Goal: Task Accomplishment & Management: Complete application form

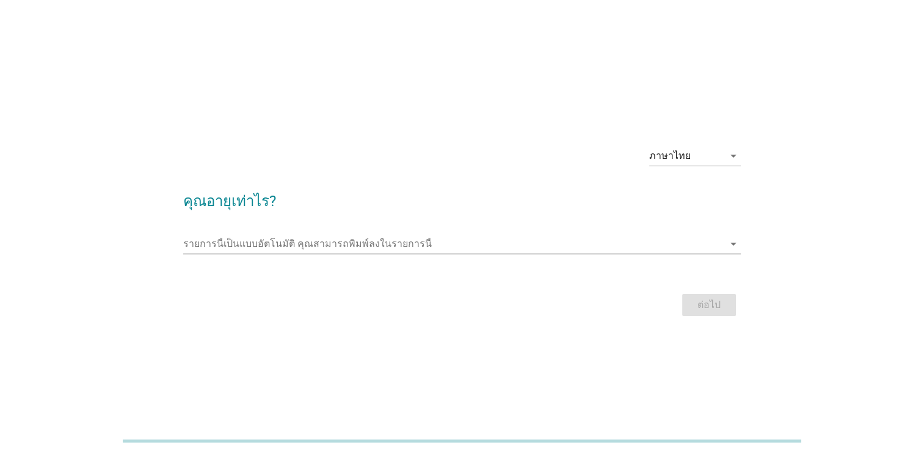
click at [282, 240] on input "รายการนี้เป็นแบบอัตโนมัติ คุณสามารถพิมพ์ลงในรายการนี้" at bounding box center [453, 244] width 541 height 20
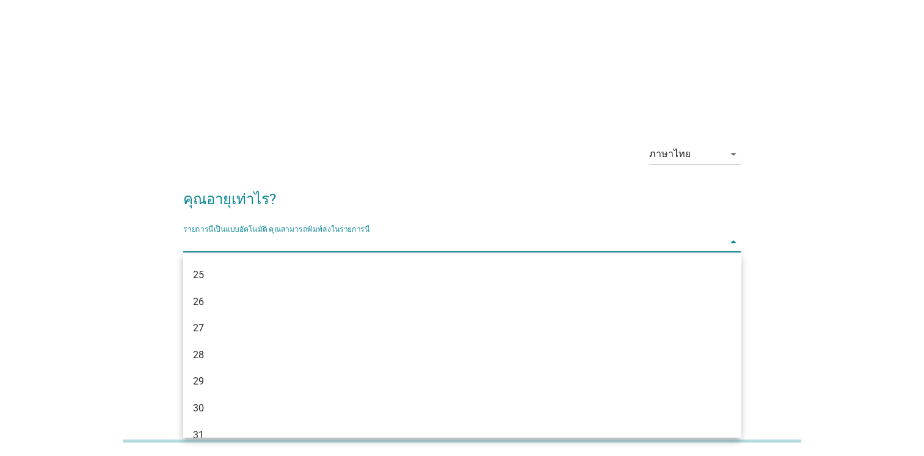
scroll to position [305, 0]
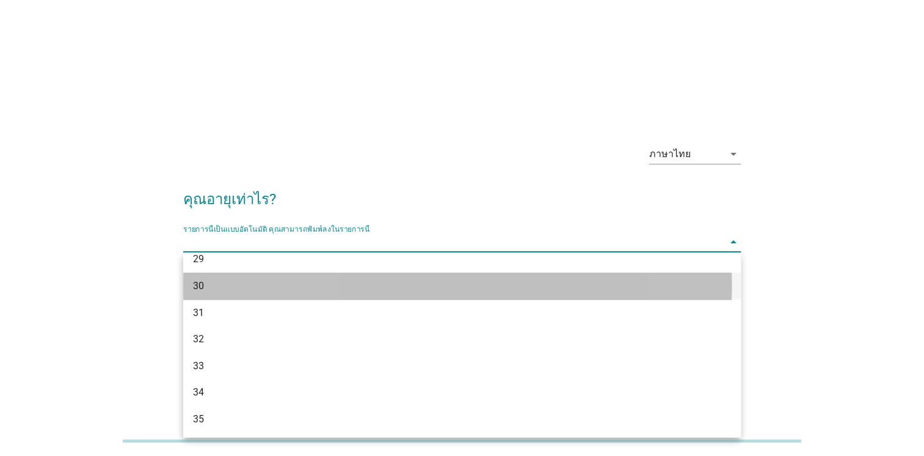
click at [228, 287] on div "30" at bounding box center [440, 286] width 494 height 15
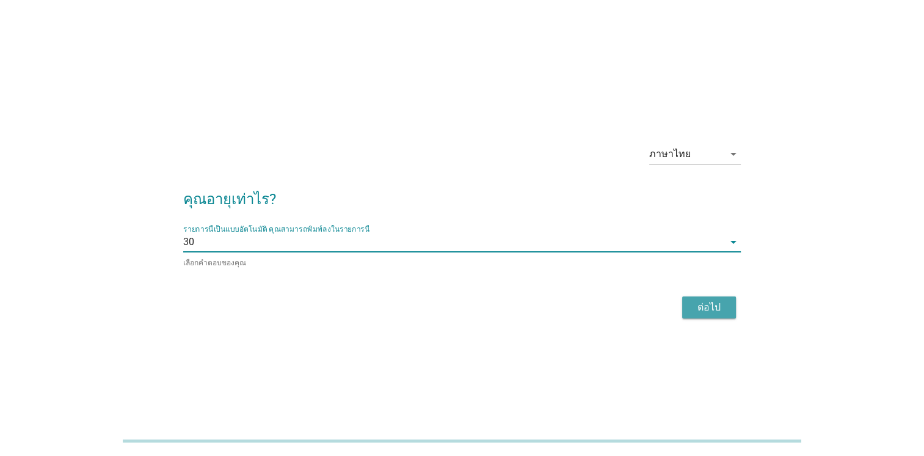
click at [707, 308] on div "ต่อไป" at bounding box center [709, 307] width 34 height 15
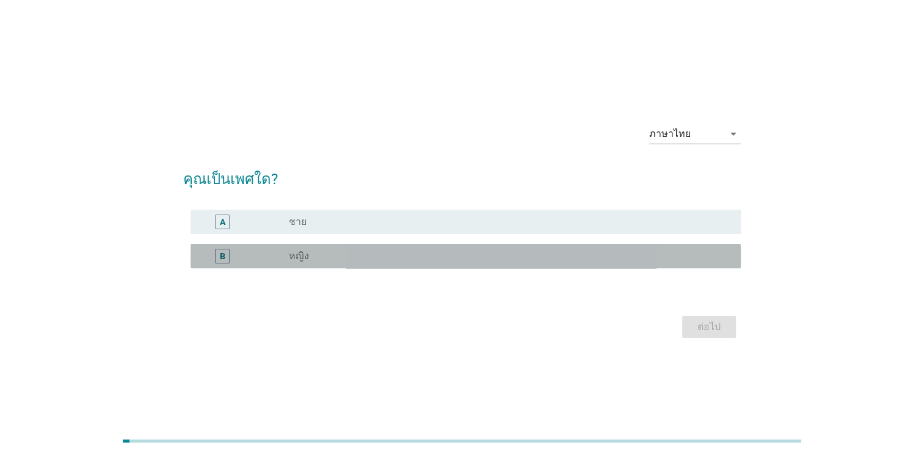
click at [324, 247] on div "B radio_button_unchecked หญิง" at bounding box center [466, 256] width 550 height 24
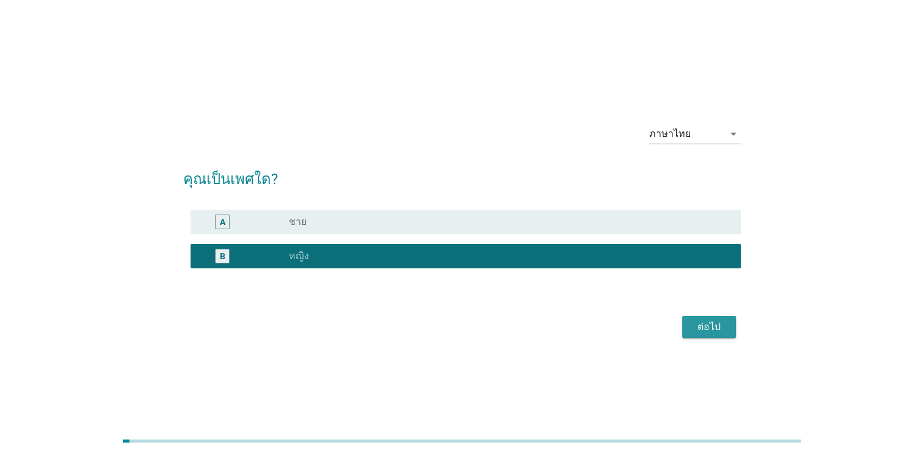
click at [692, 329] on div "ต่อไป" at bounding box center [709, 326] width 34 height 15
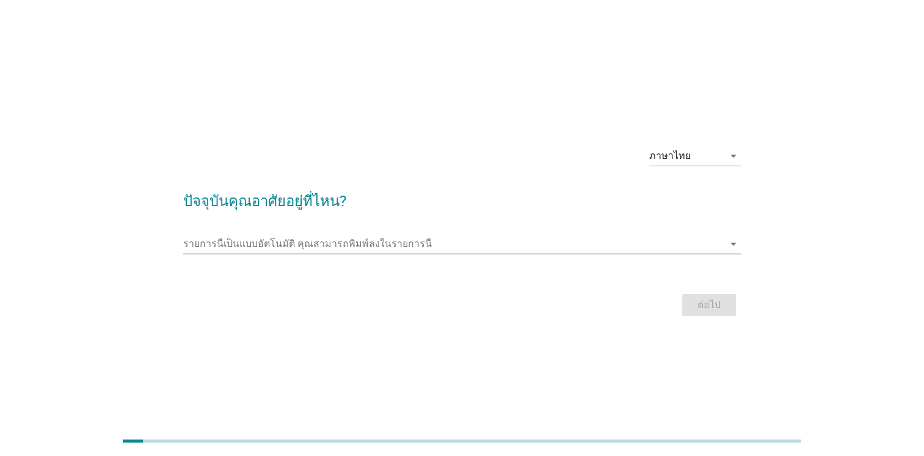
click at [324, 247] on input "รายการนี้เป็นแบบอัตโนมัติ คุณสามารถพิมพ์ลงในรายการนี้" at bounding box center [453, 244] width 541 height 20
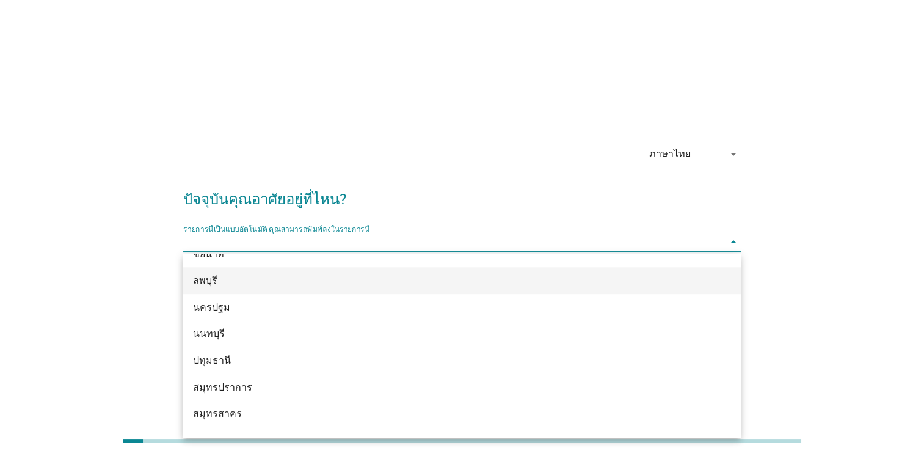
scroll to position [1144, 0]
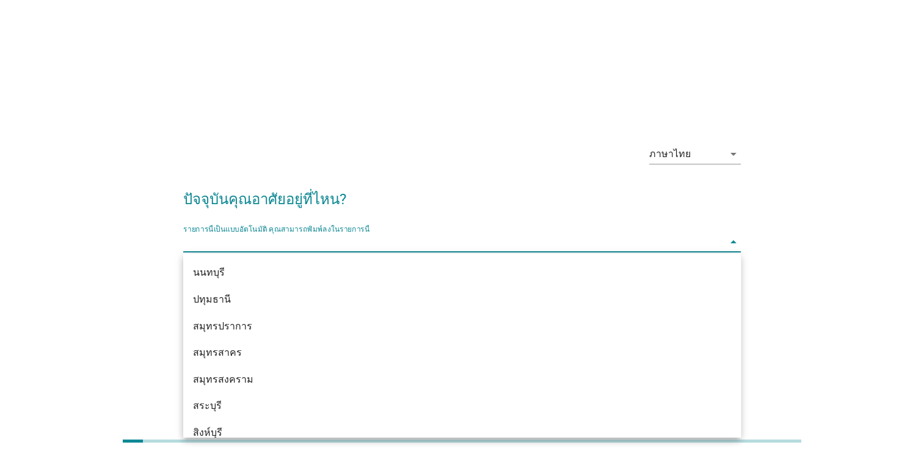
click at [231, 300] on div "ปทุมธานี" at bounding box center [440, 299] width 494 height 15
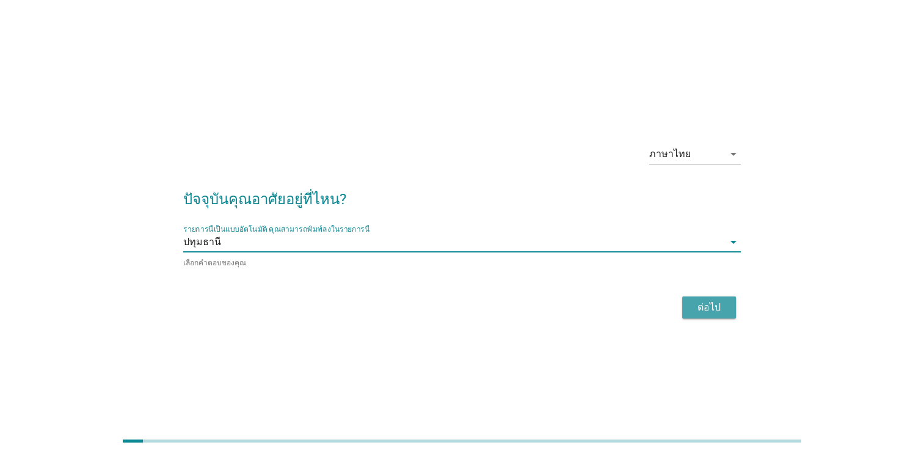
click at [716, 300] on div "ต่อไป" at bounding box center [709, 307] width 34 height 15
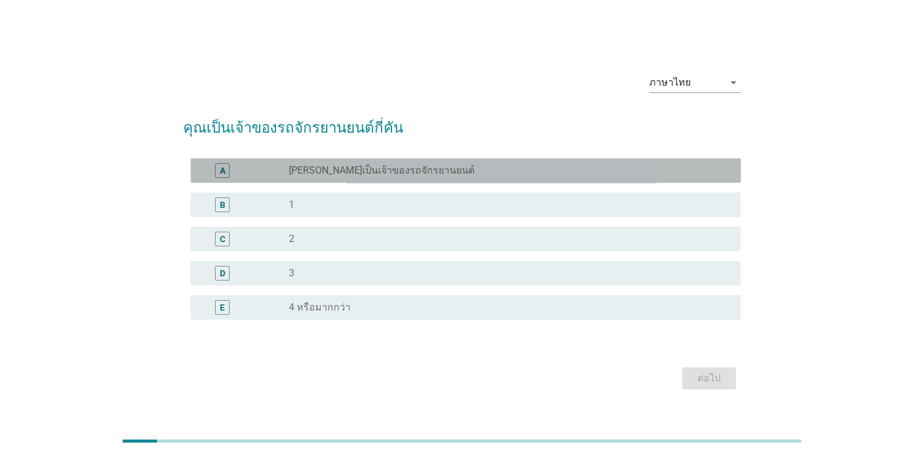
click at [374, 169] on label "[PERSON_NAME]เป็นเจ้าของรถจักรยานยนต์" at bounding box center [382, 170] width 186 height 12
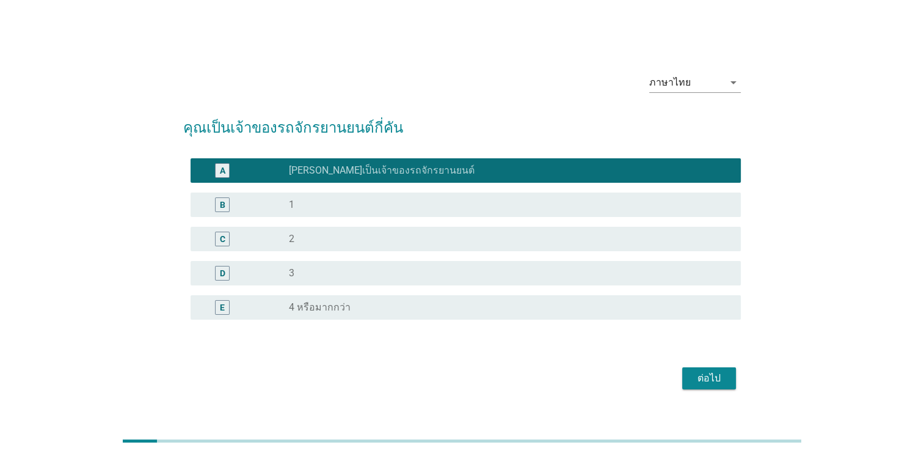
click at [691, 376] on button "ต่อไป" at bounding box center [709, 378] width 54 height 22
